Goal: Task Accomplishment & Management: Manage account settings

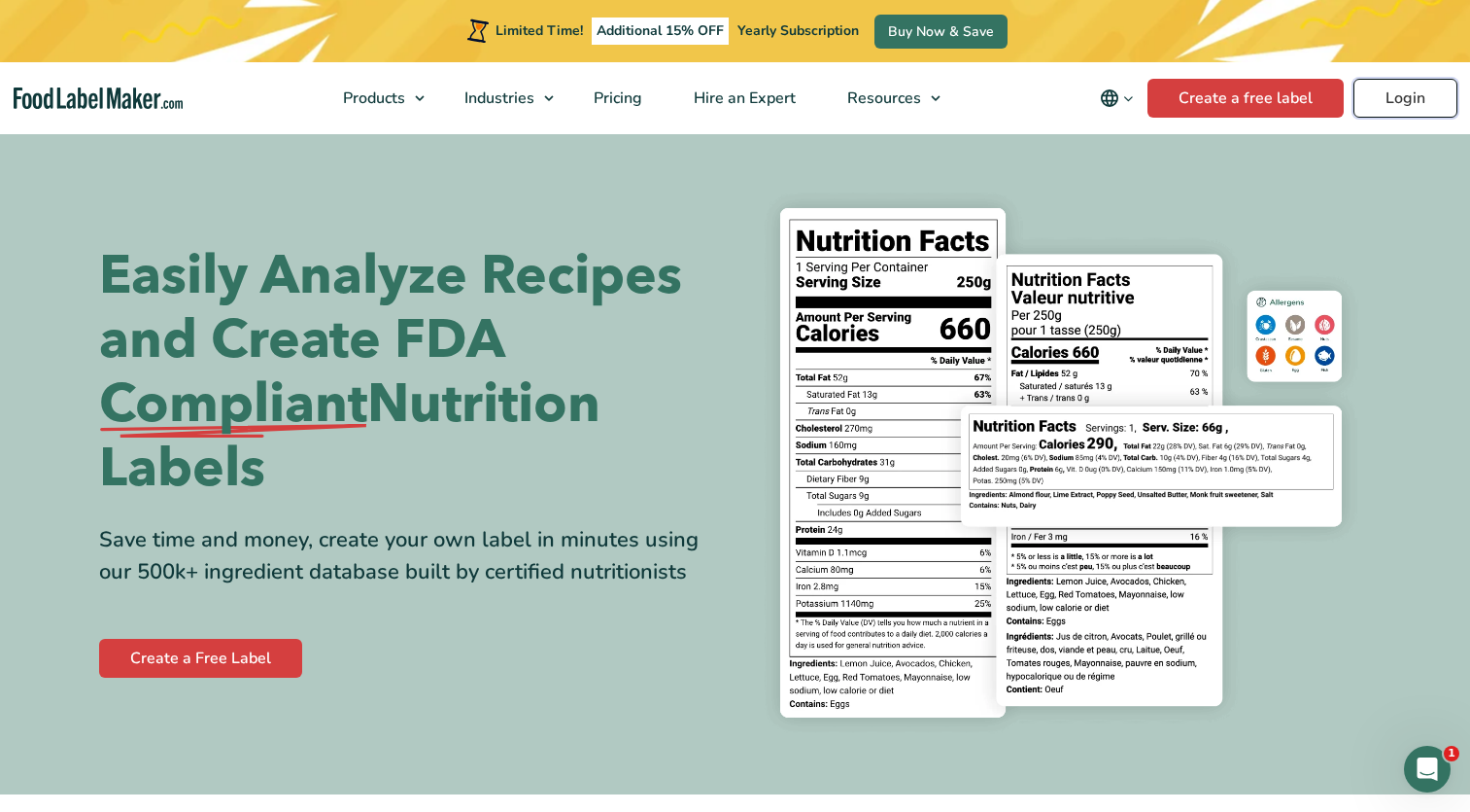
click at [1414, 98] on link "Login" at bounding box center [1405, 98] width 104 height 38
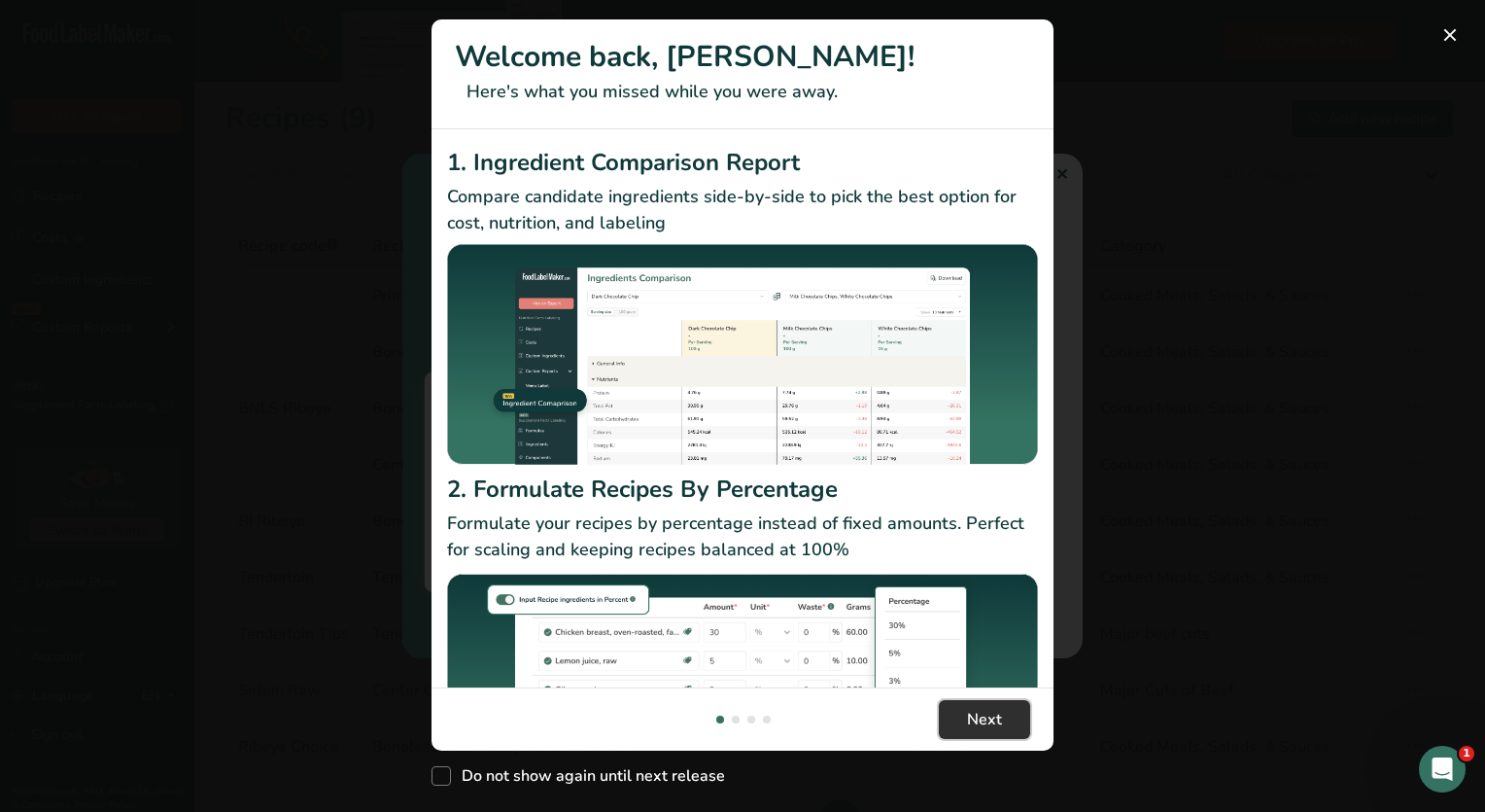
click at [1003, 721] on button "Next" at bounding box center [985, 718] width 92 height 38
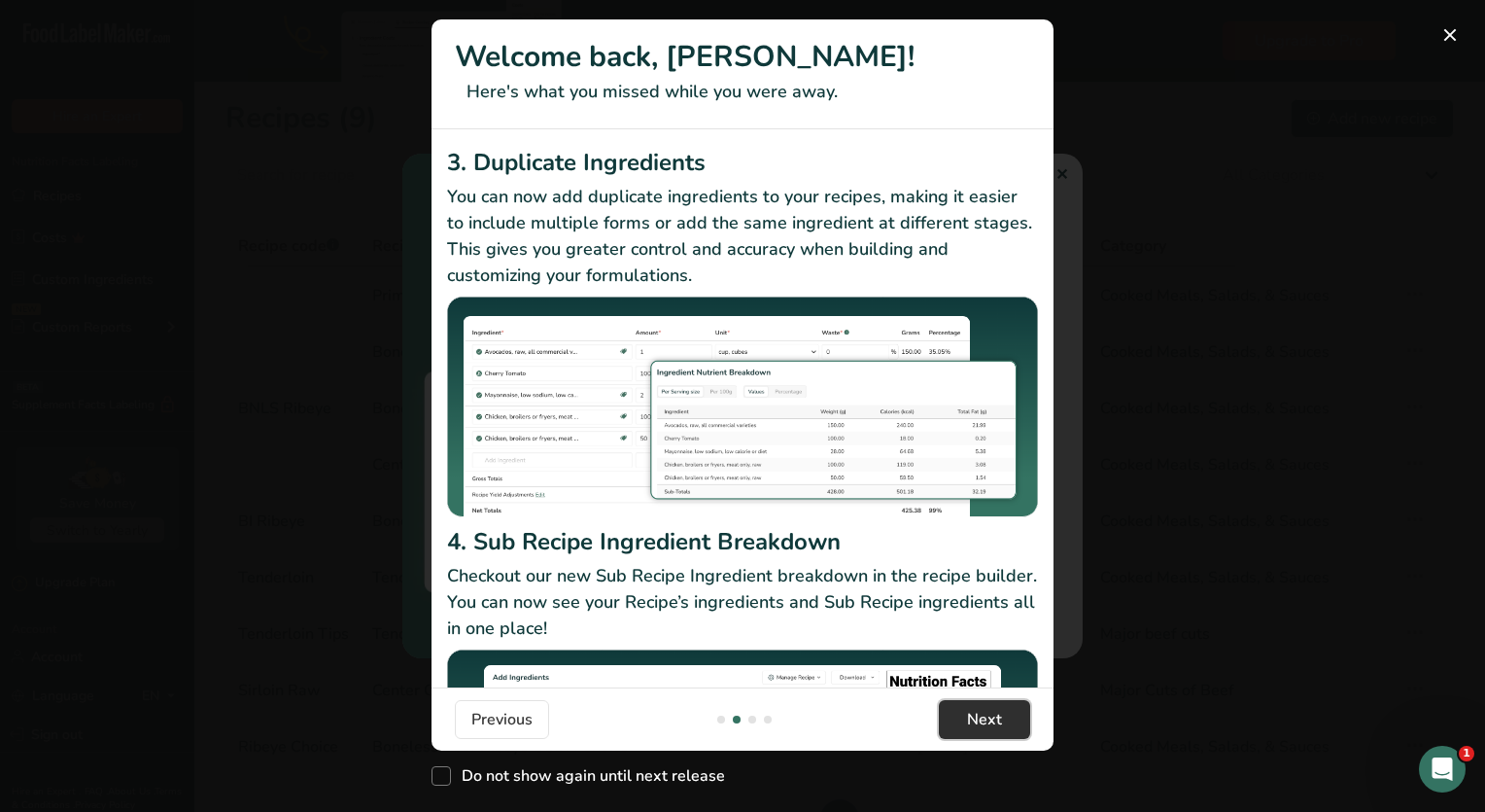
click at [996, 718] on span "Next" at bounding box center [984, 719] width 35 height 24
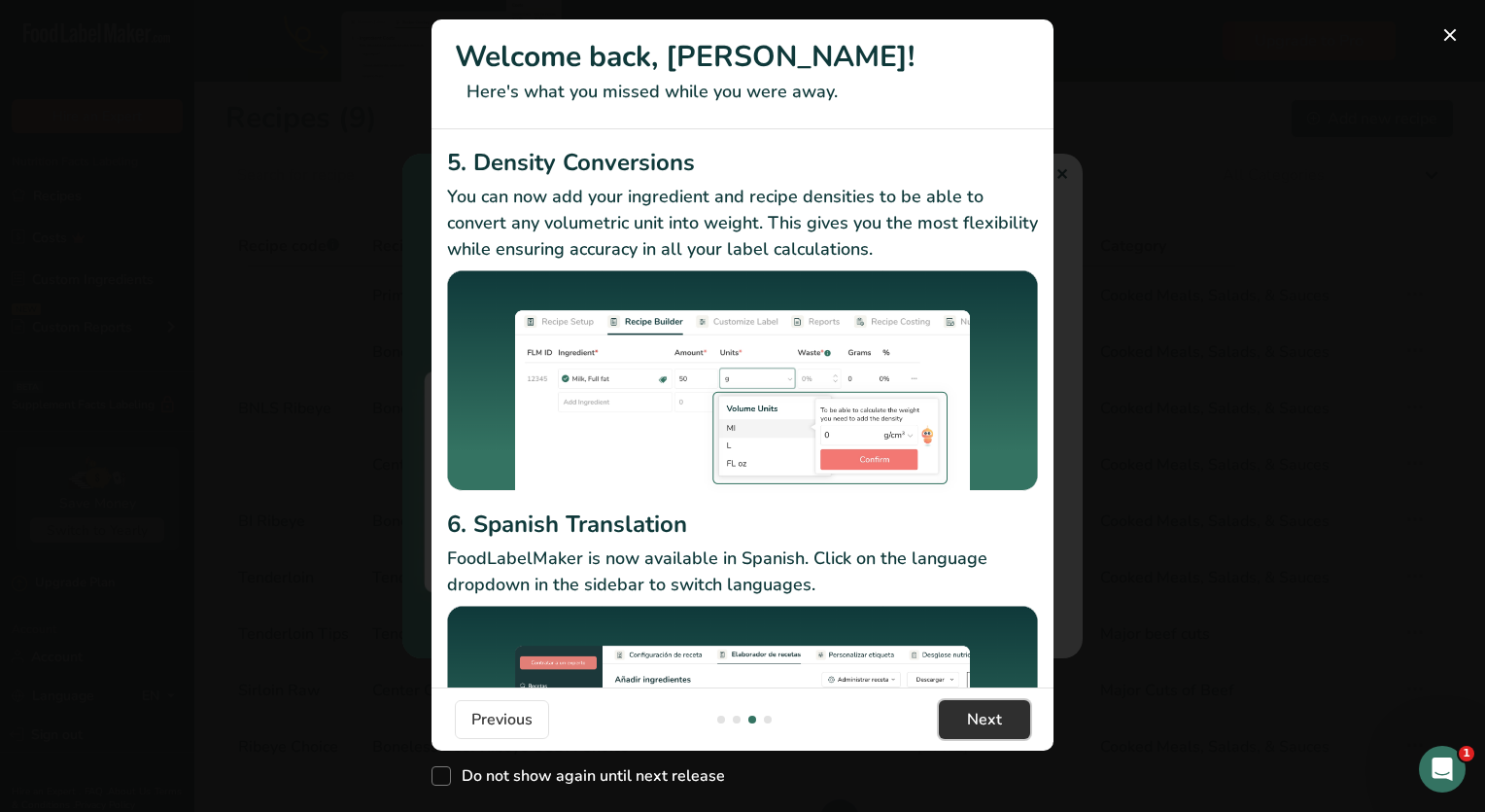
click at [990, 725] on span "Next" at bounding box center [984, 719] width 35 height 24
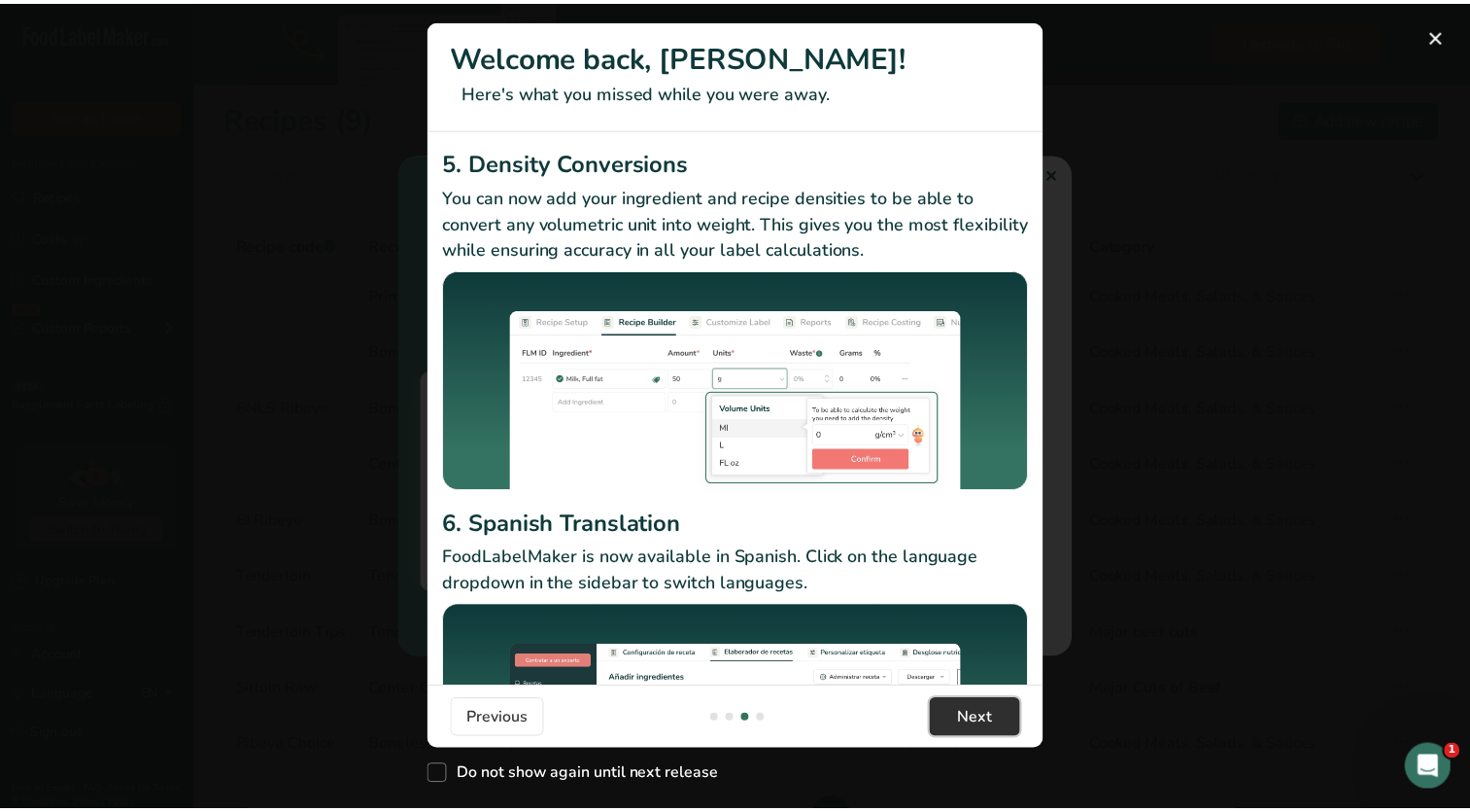
scroll to position [0, 1866]
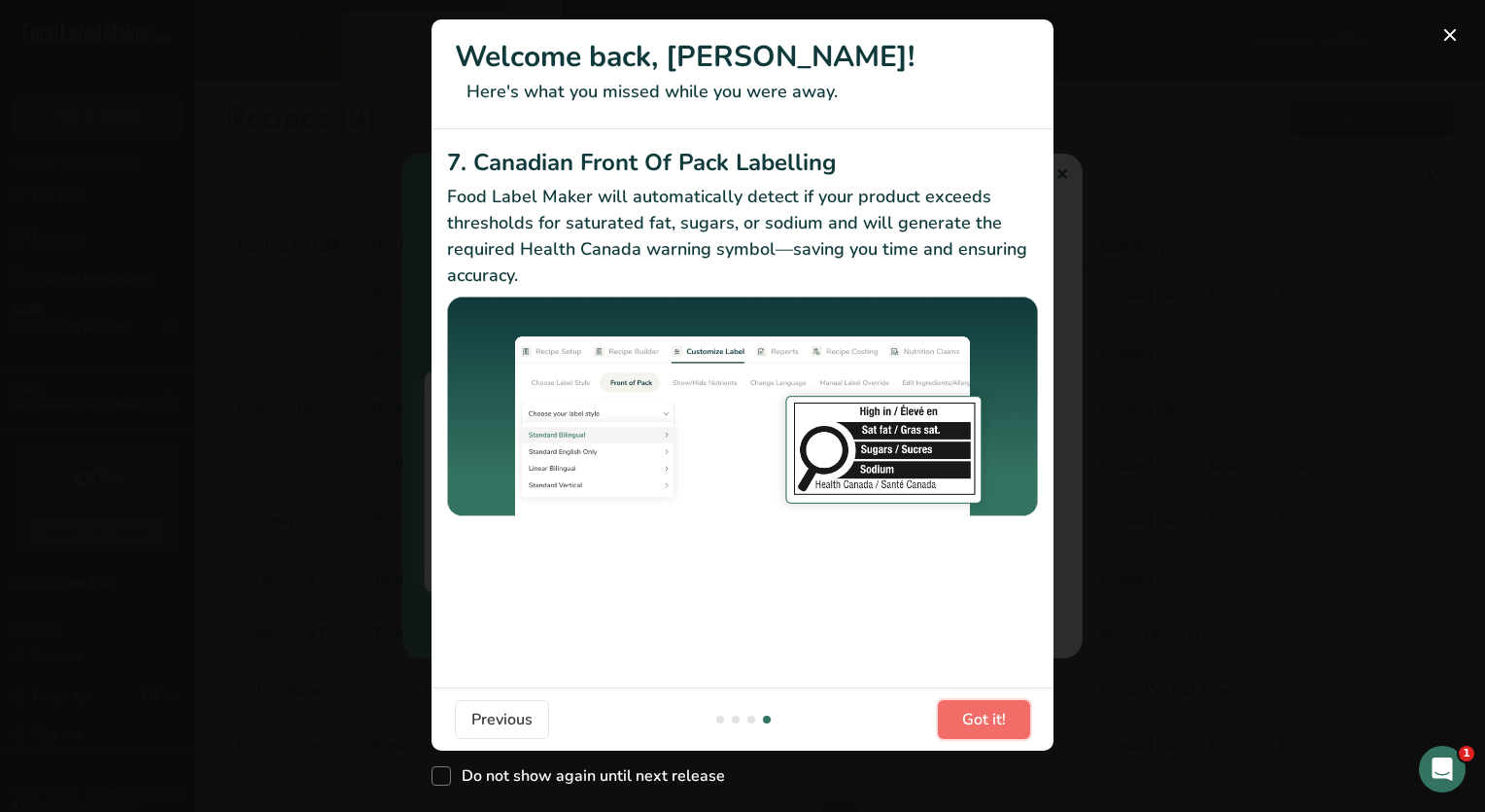
click at [993, 725] on span "Got it!" at bounding box center [984, 719] width 43 height 24
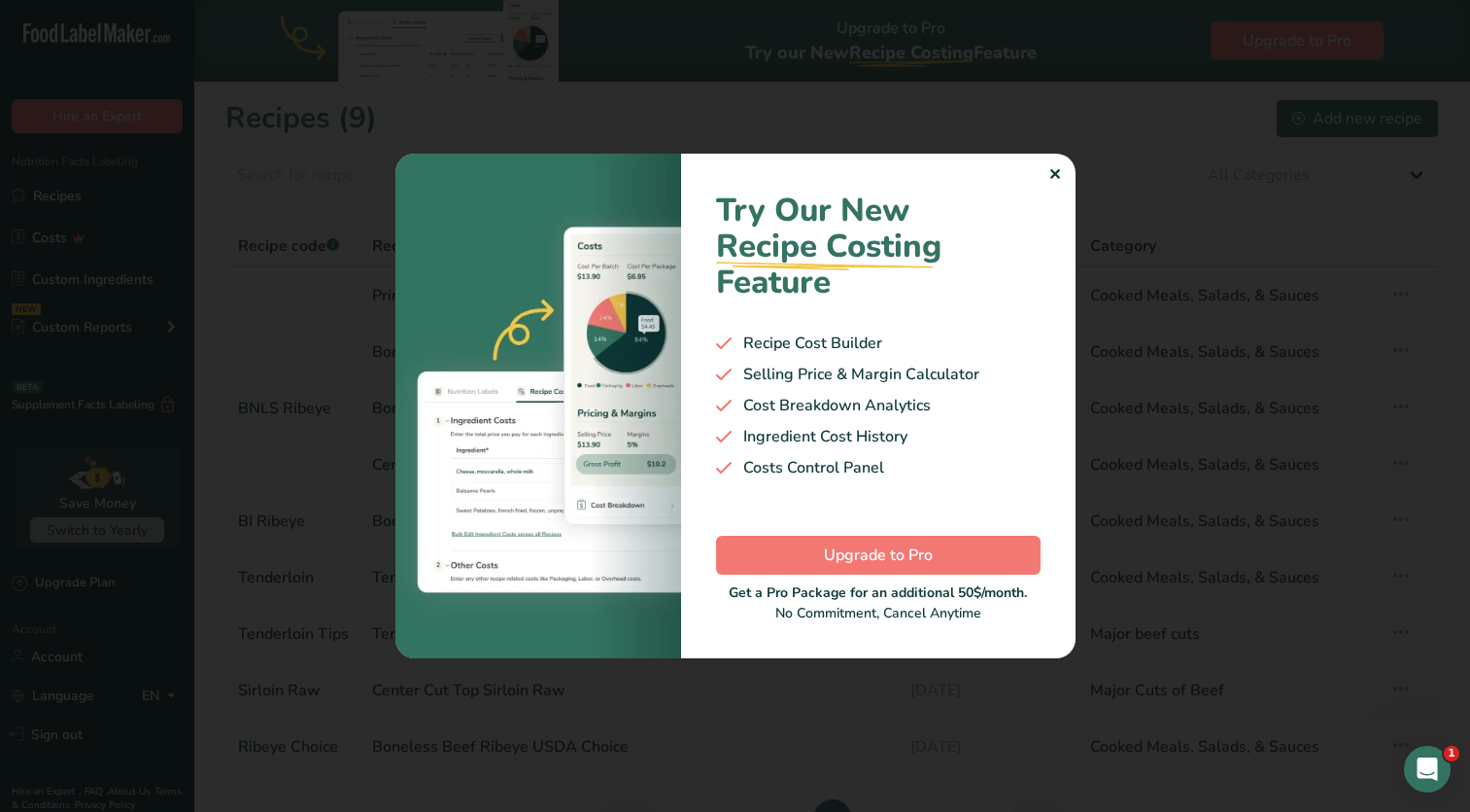
click at [1055, 177] on div "✕" at bounding box center [1055, 176] width 13 height 24
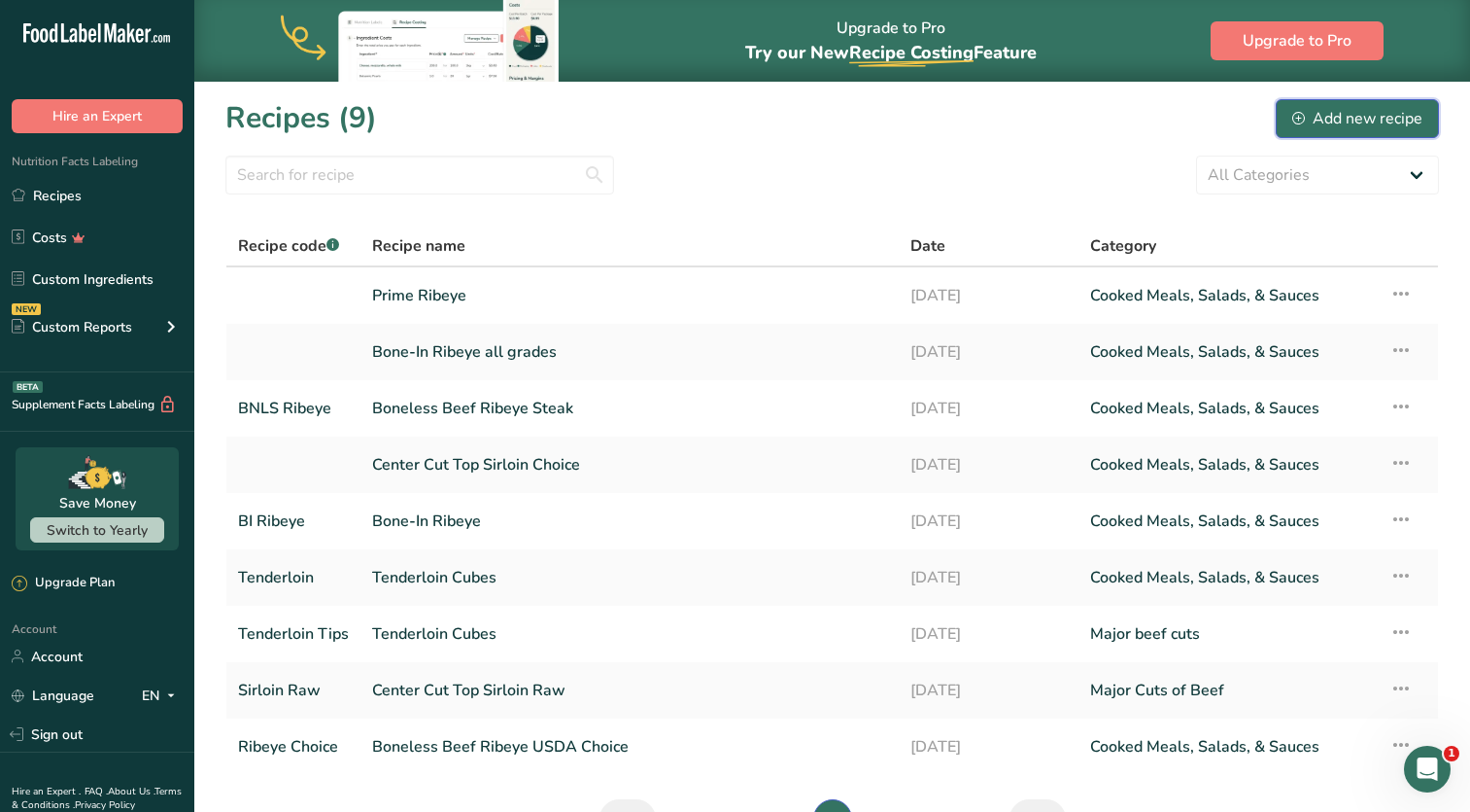
click at [1295, 117] on icon at bounding box center [1298, 117] width 13 height 13
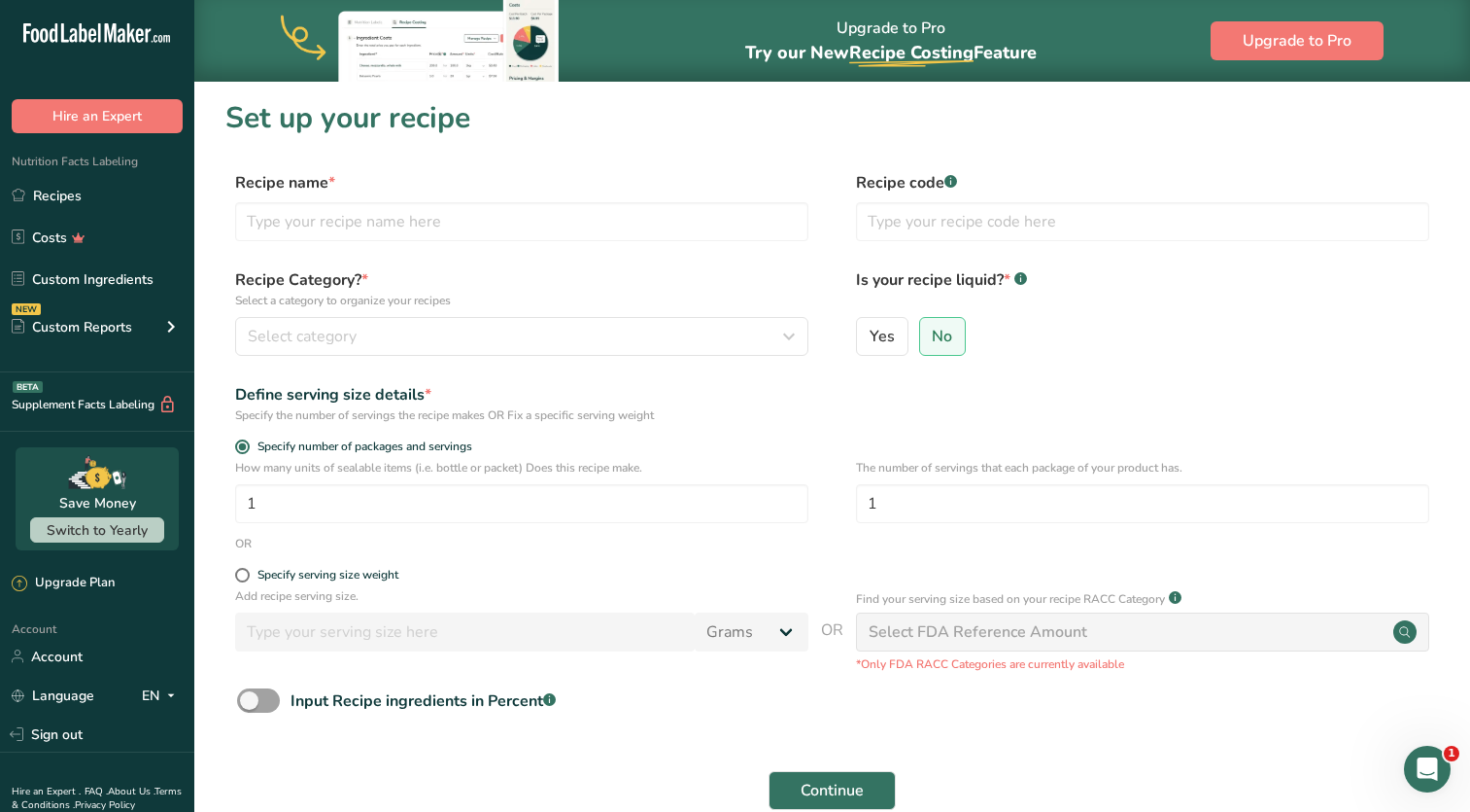
click at [1406, 631] on circle at bounding box center [1406, 632] width 24 height 24
click at [68, 197] on link "Recipes" at bounding box center [97, 194] width 194 height 37
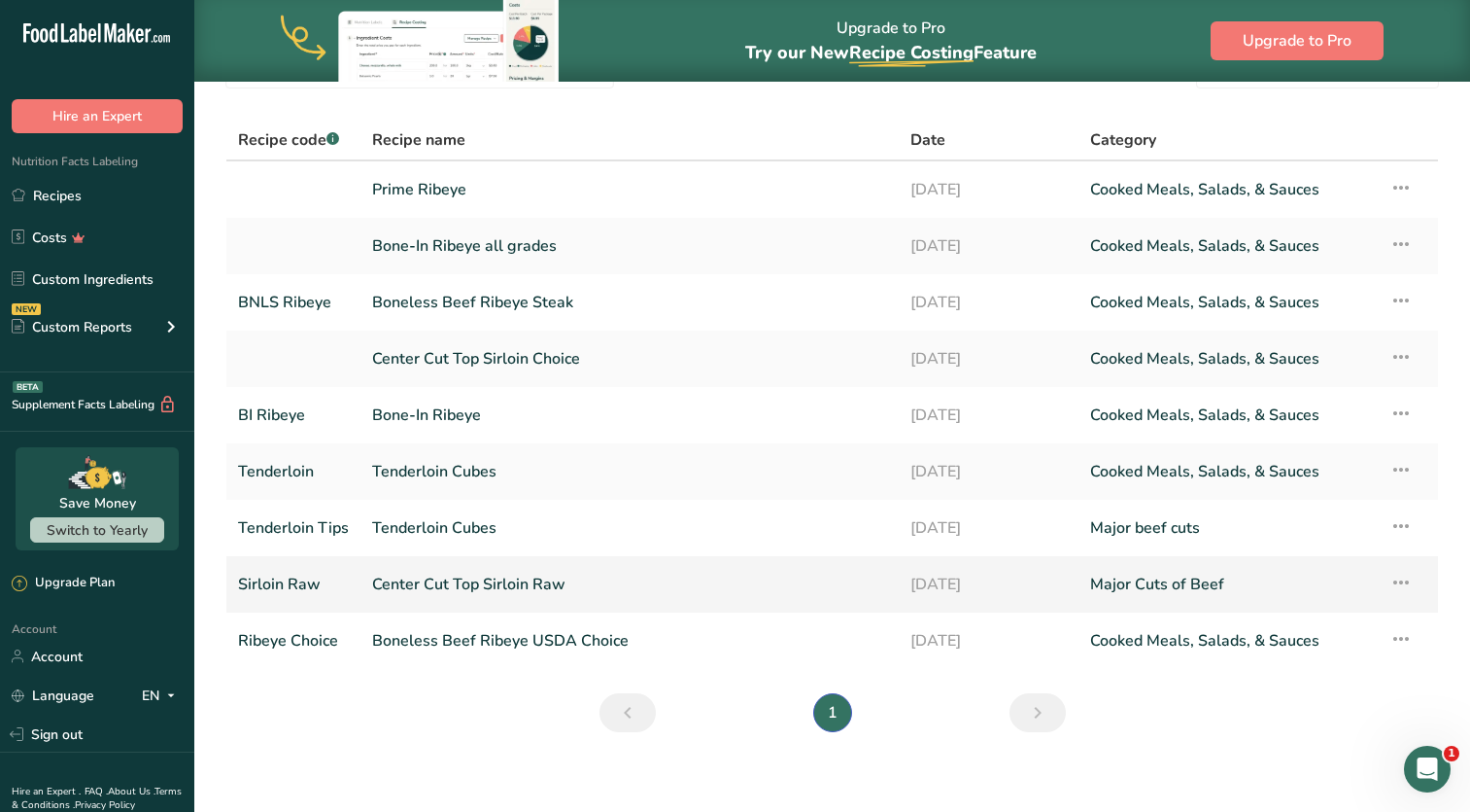
scroll to position [119, 0]
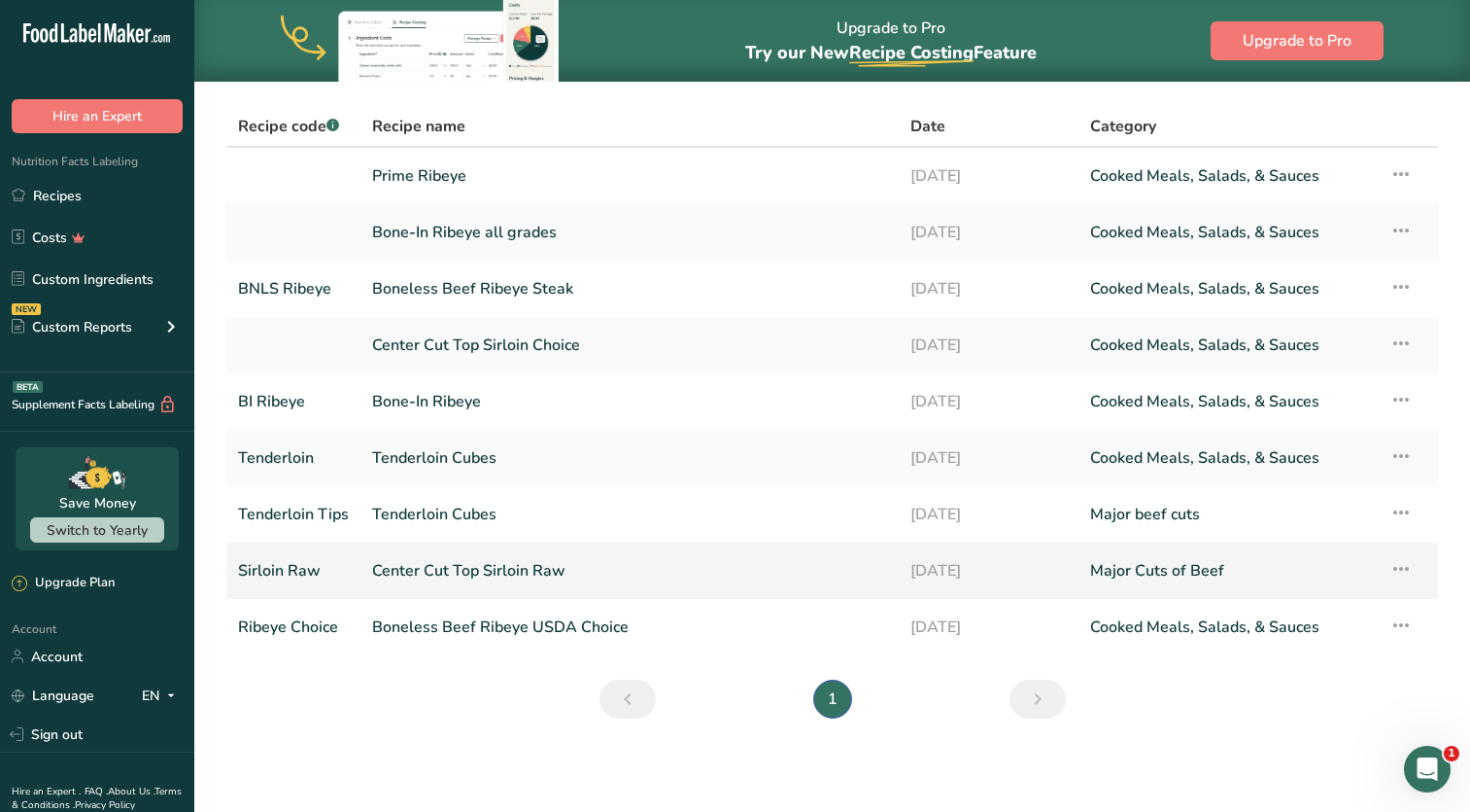
click at [296, 572] on link "Sirloin Raw" at bounding box center [293, 570] width 110 height 40
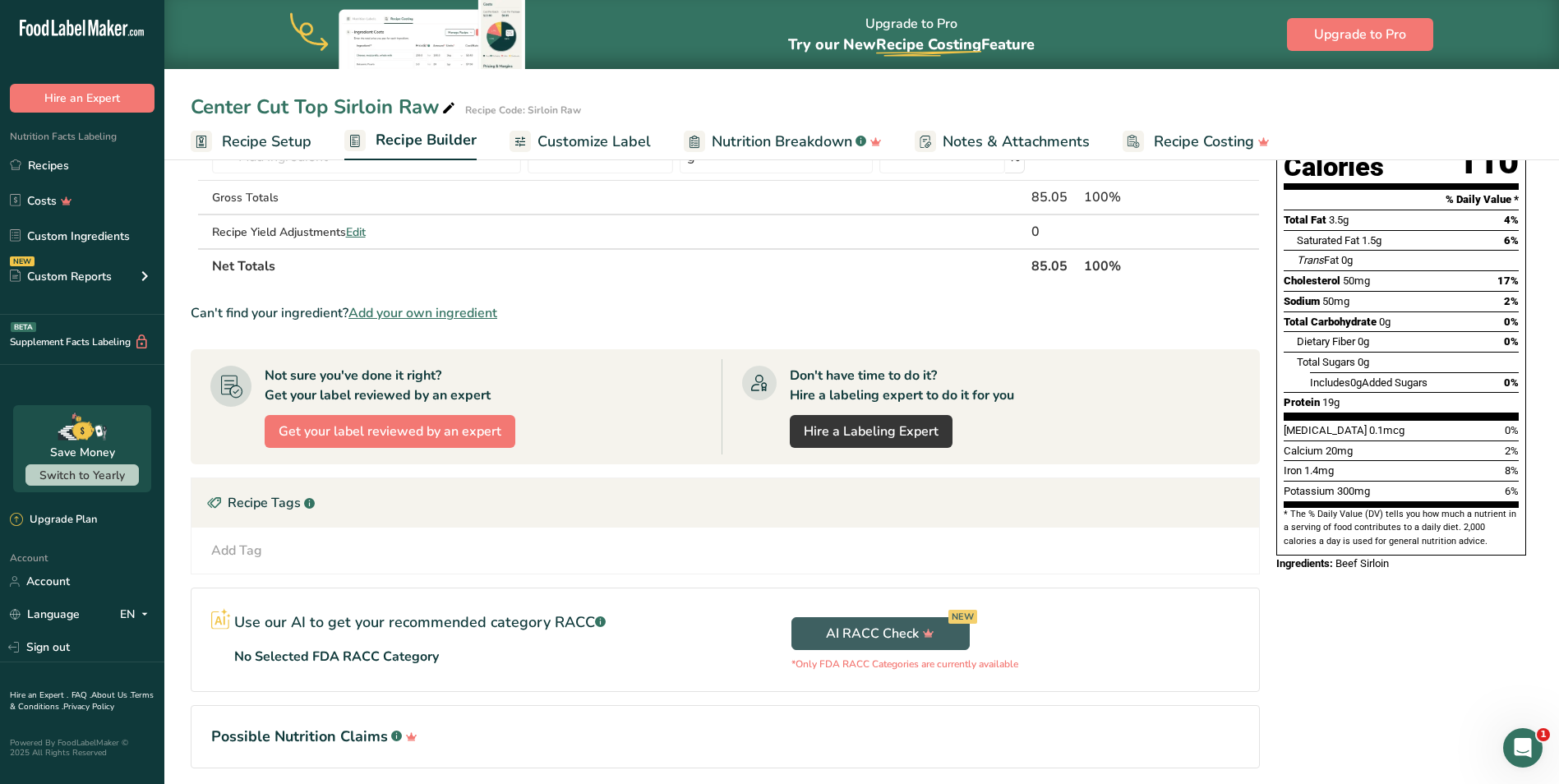
scroll to position [12, 0]
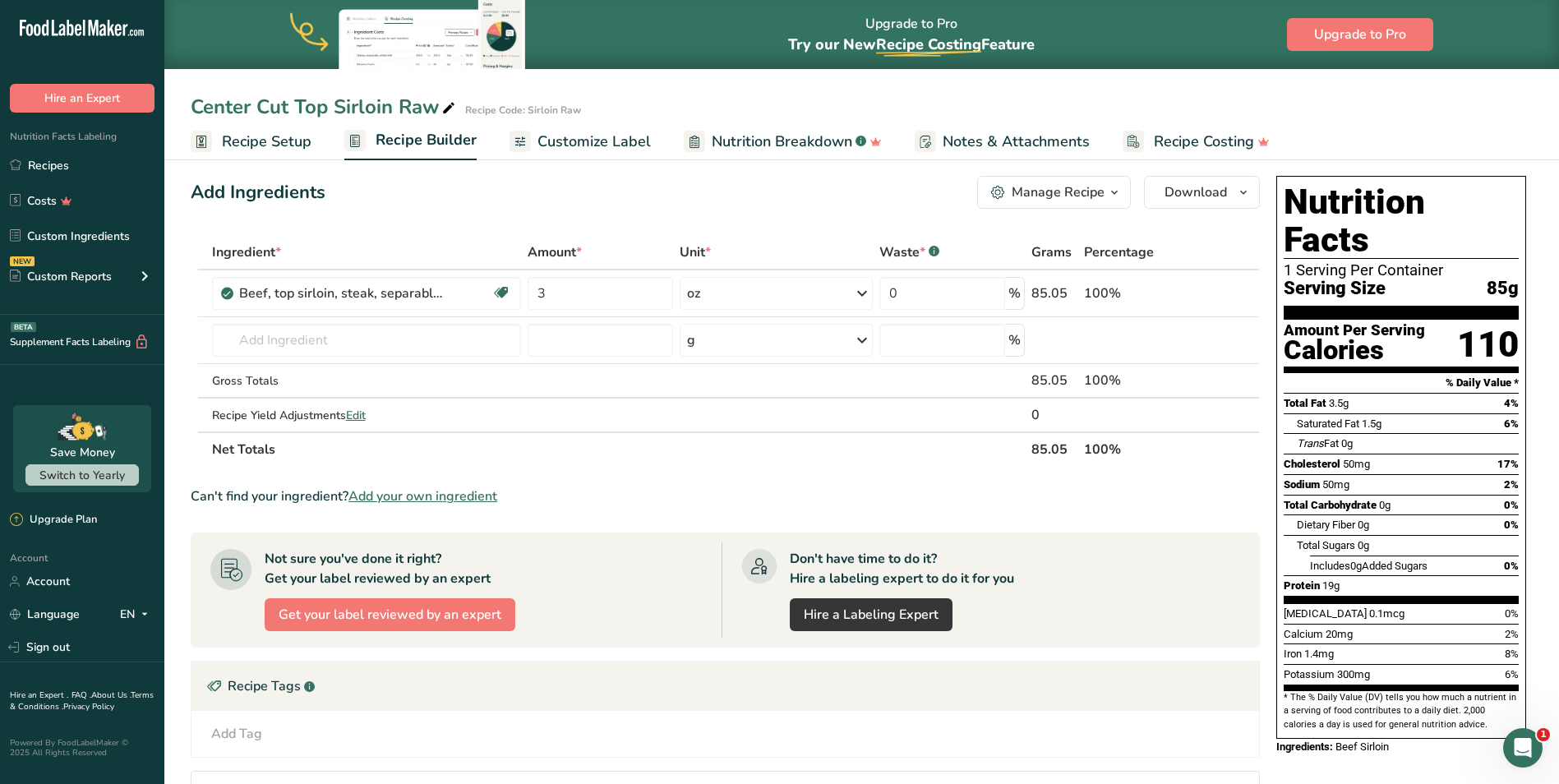
click at [579, 250] on span "*" at bounding box center [579, 253] width 6 height 18
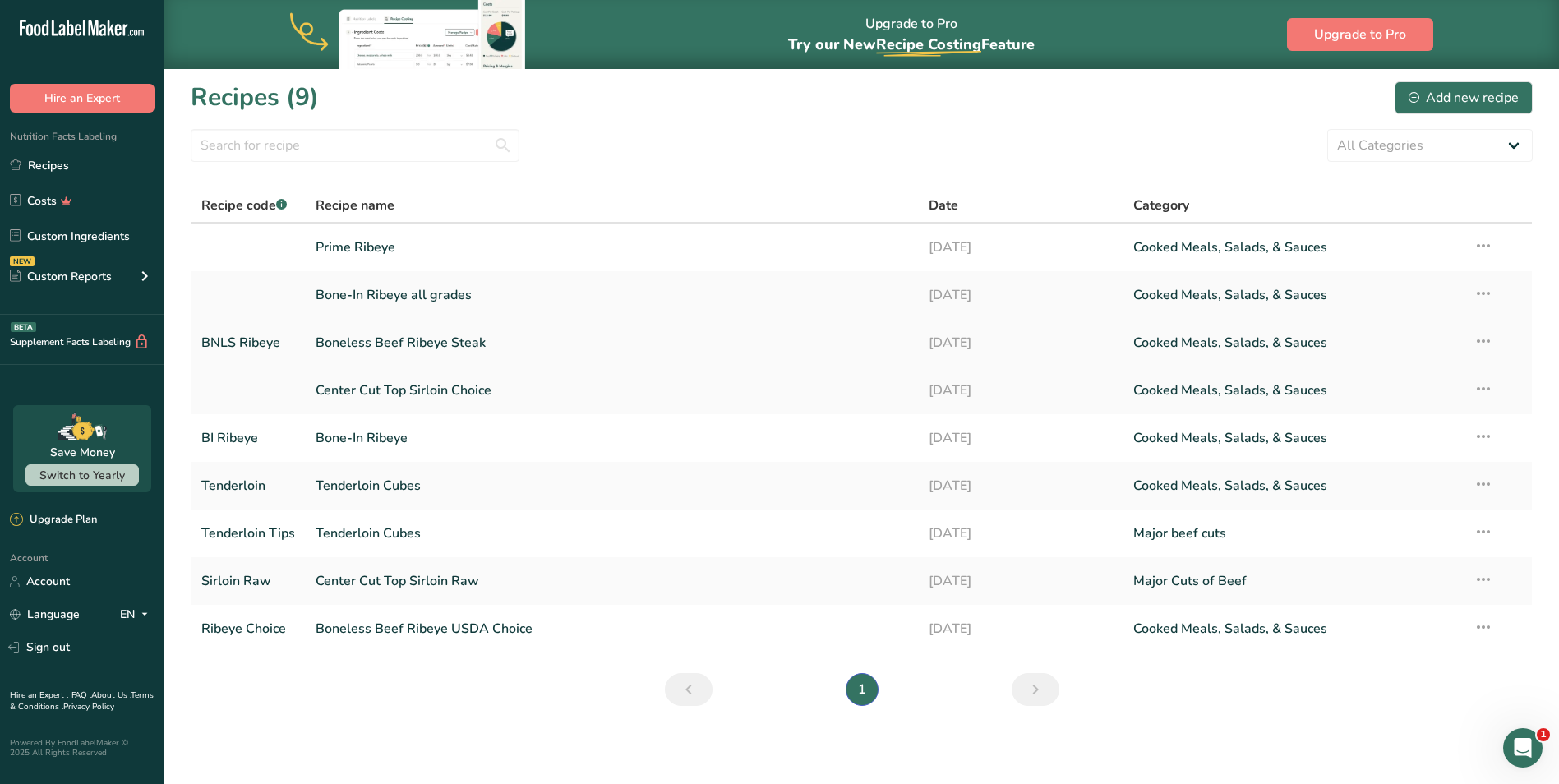
scroll to position [4, 0]
click at [409, 344] on link "Boneless Beef Ribeye Steak" at bounding box center [611, 341] width 593 height 34
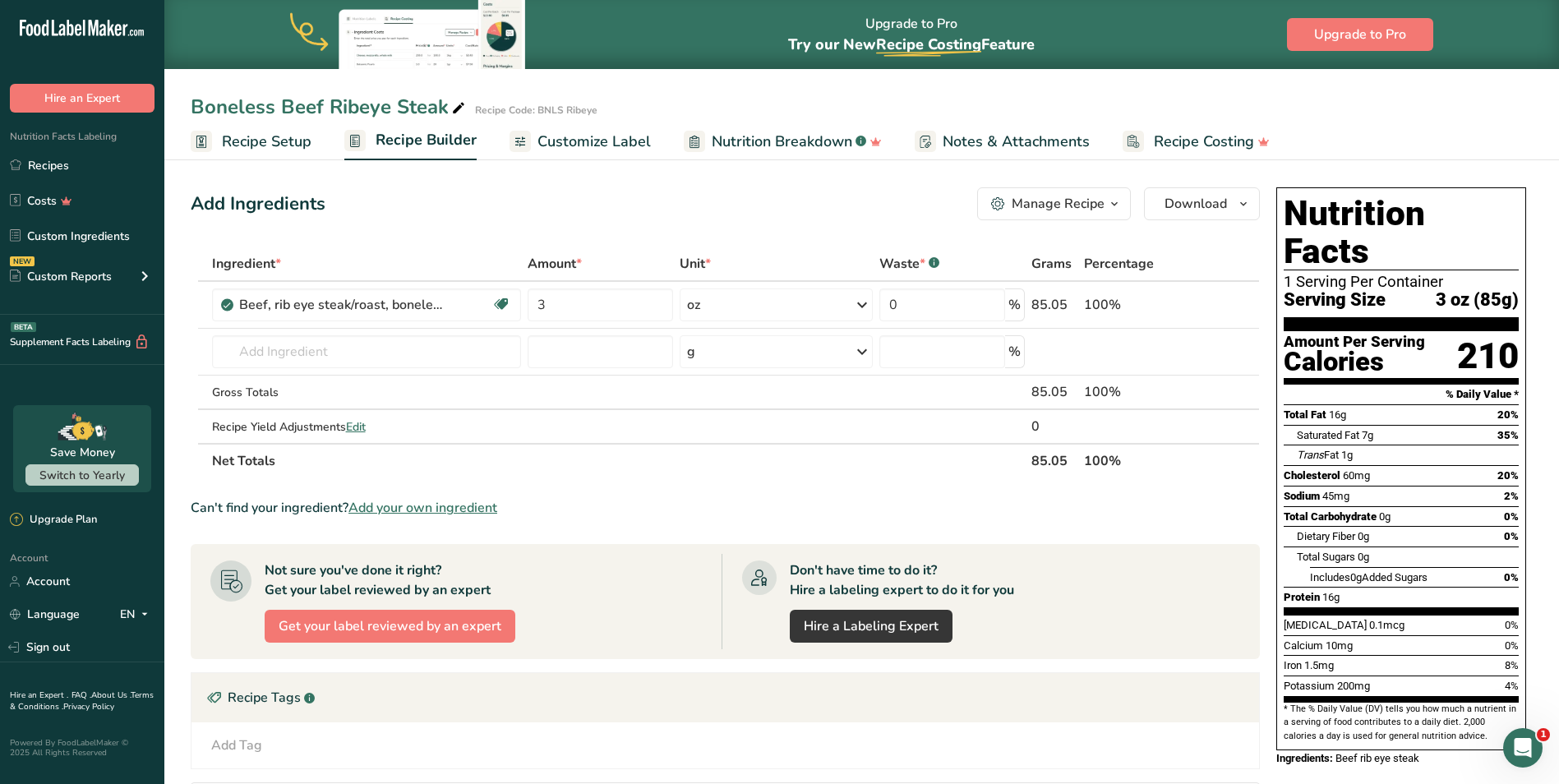
click at [733, 485] on section "Ingredient * Amount * Unit * Waste * .a-a{fill:#347362;}.b-a{fill:#fff;} Grams …" at bounding box center [726, 618] width 1069 height 743
click at [61, 580] on link "Account" at bounding box center [82, 581] width 164 height 28
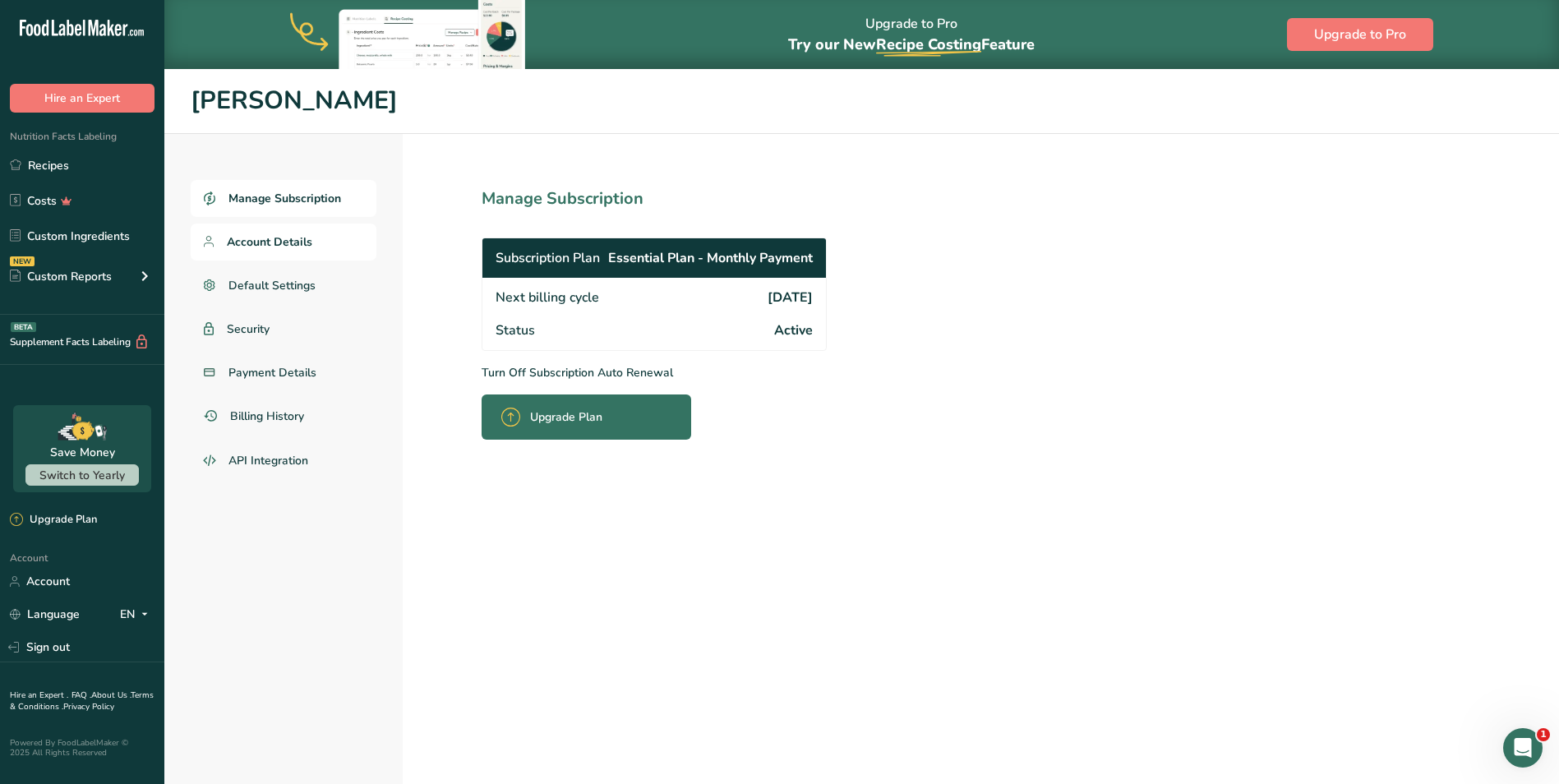
click at [265, 243] on span "Account Details" at bounding box center [269, 242] width 85 height 18
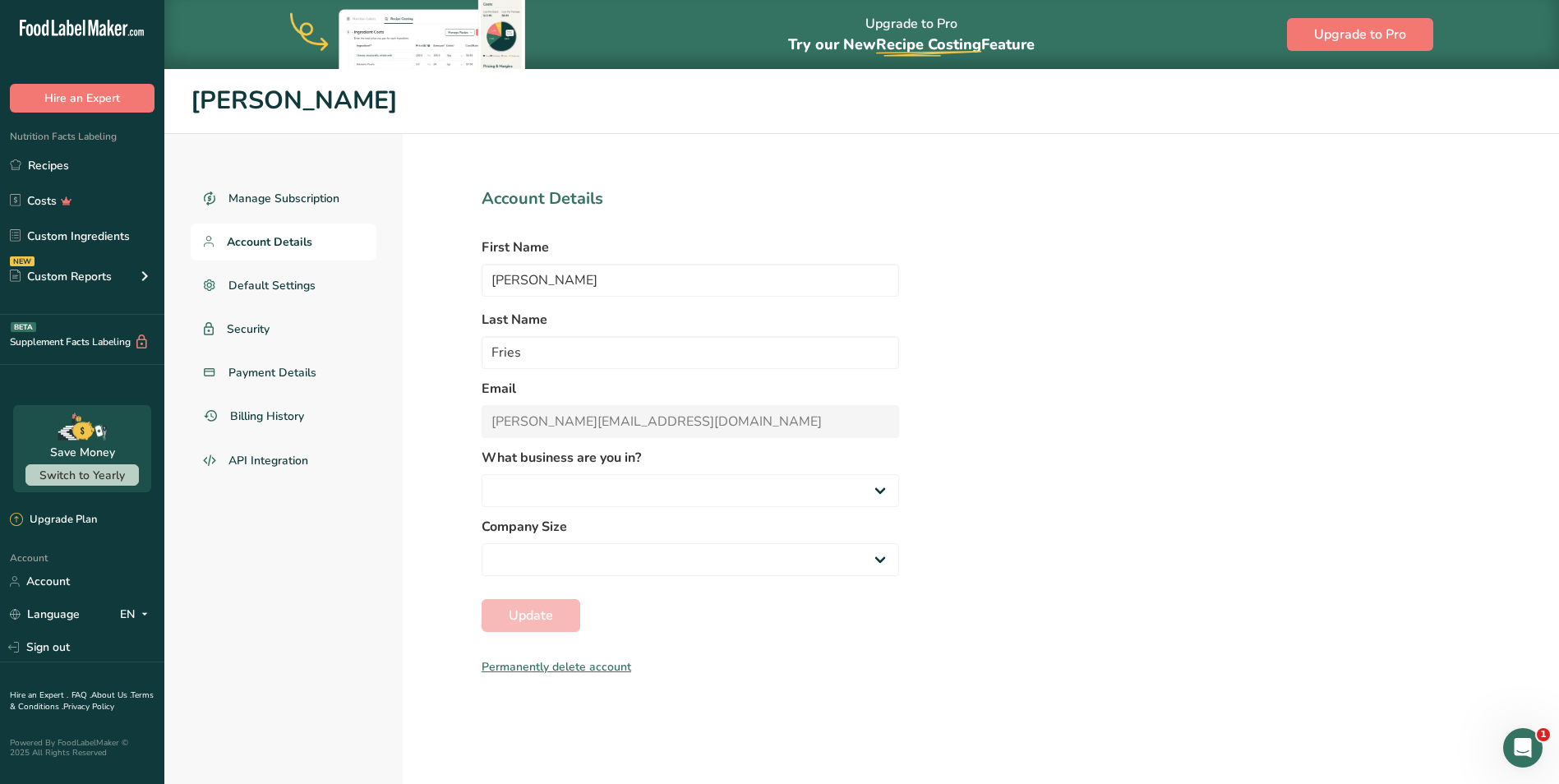
select select "2"
